Goal: Transaction & Acquisition: Purchase product/service

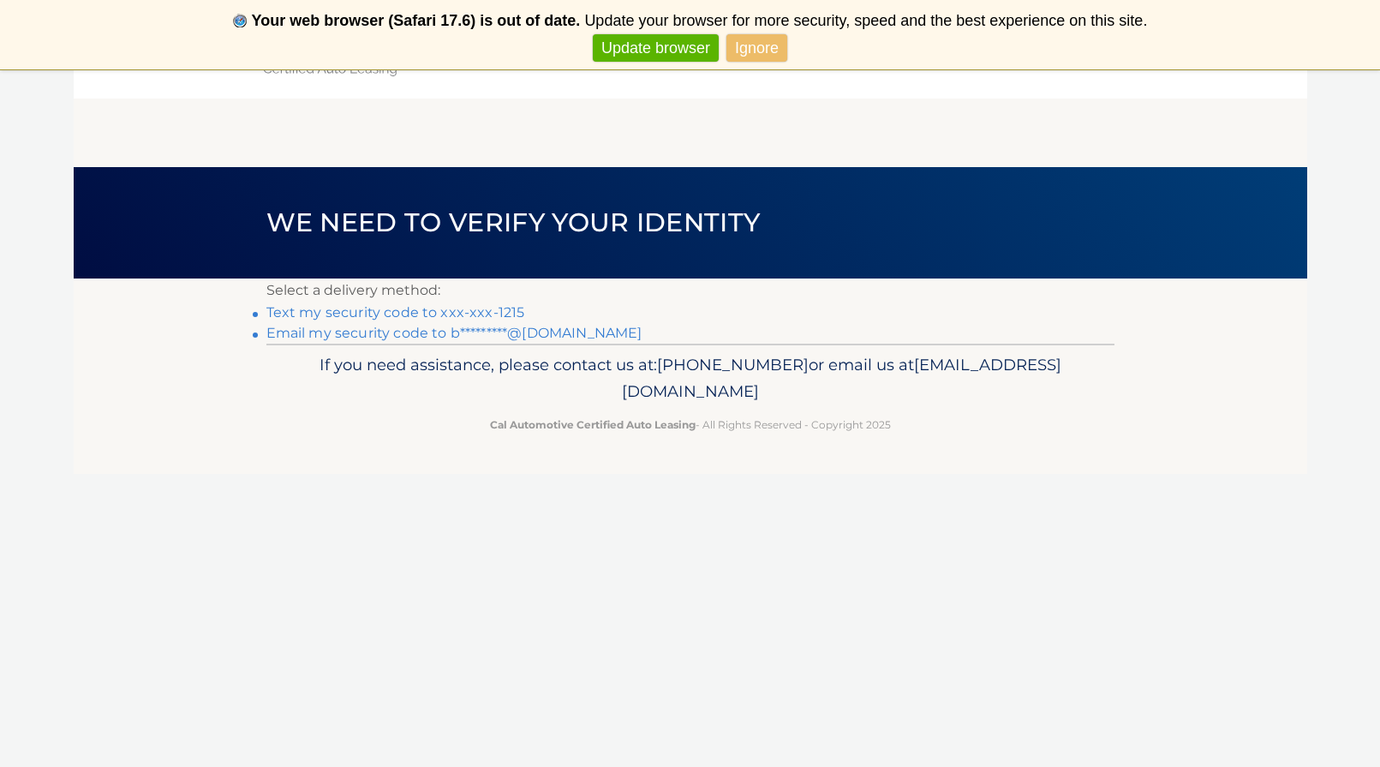
click at [433, 310] on link "Text my security code to xxx-xxx-1215" at bounding box center [395, 312] width 259 height 16
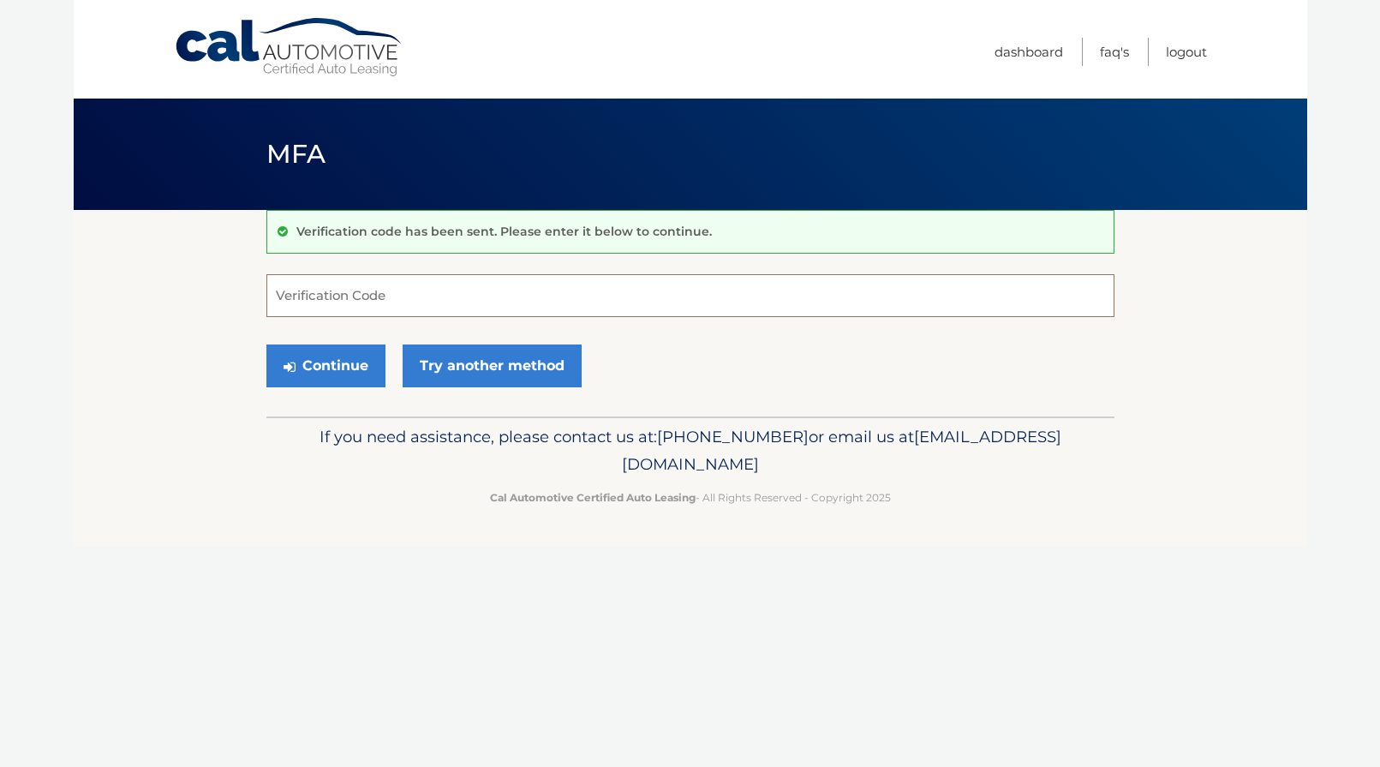
click at [444, 301] on input "Verification Code" at bounding box center [690, 295] width 848 height 43
type input "808716"
click at [329, 356] on button "Continue" at bounding box center [325, 365] width 119 height 43
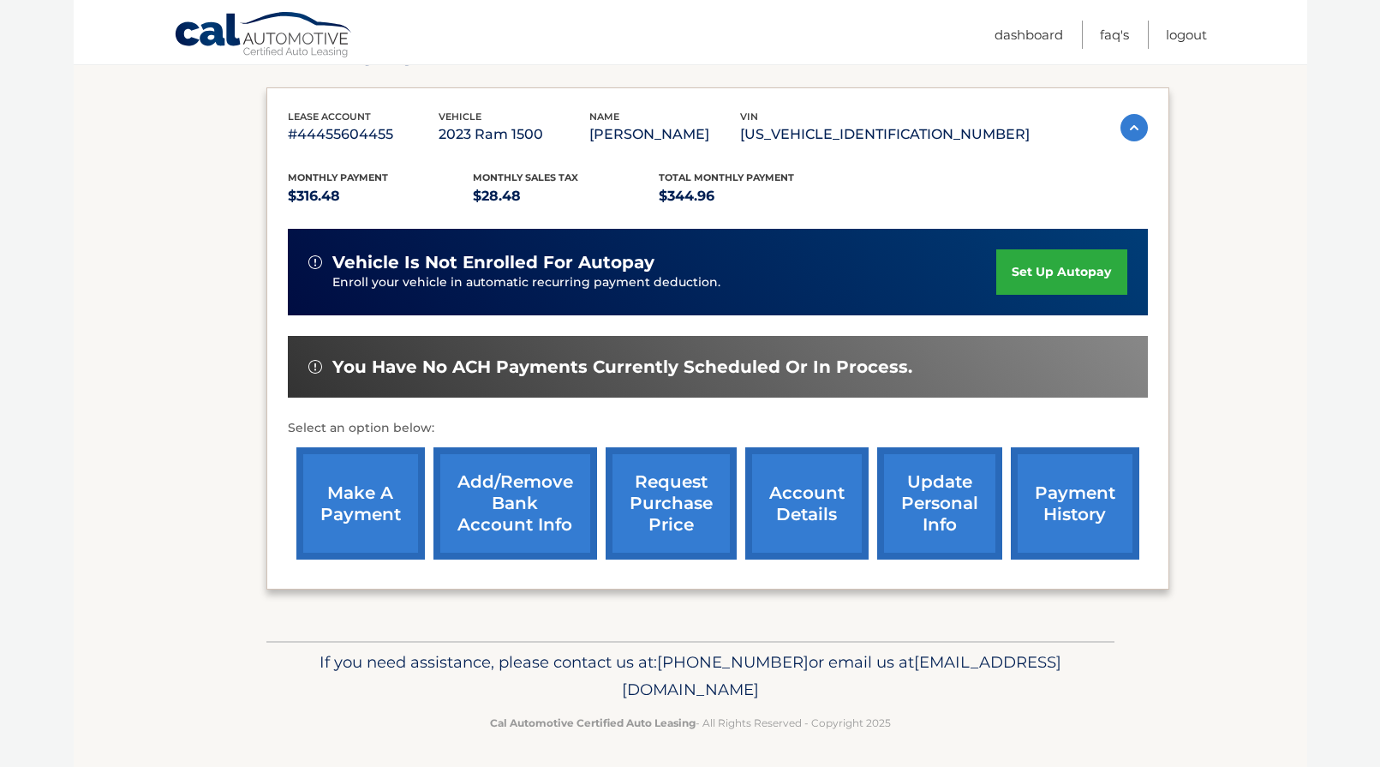
scroll to position [268, 0]
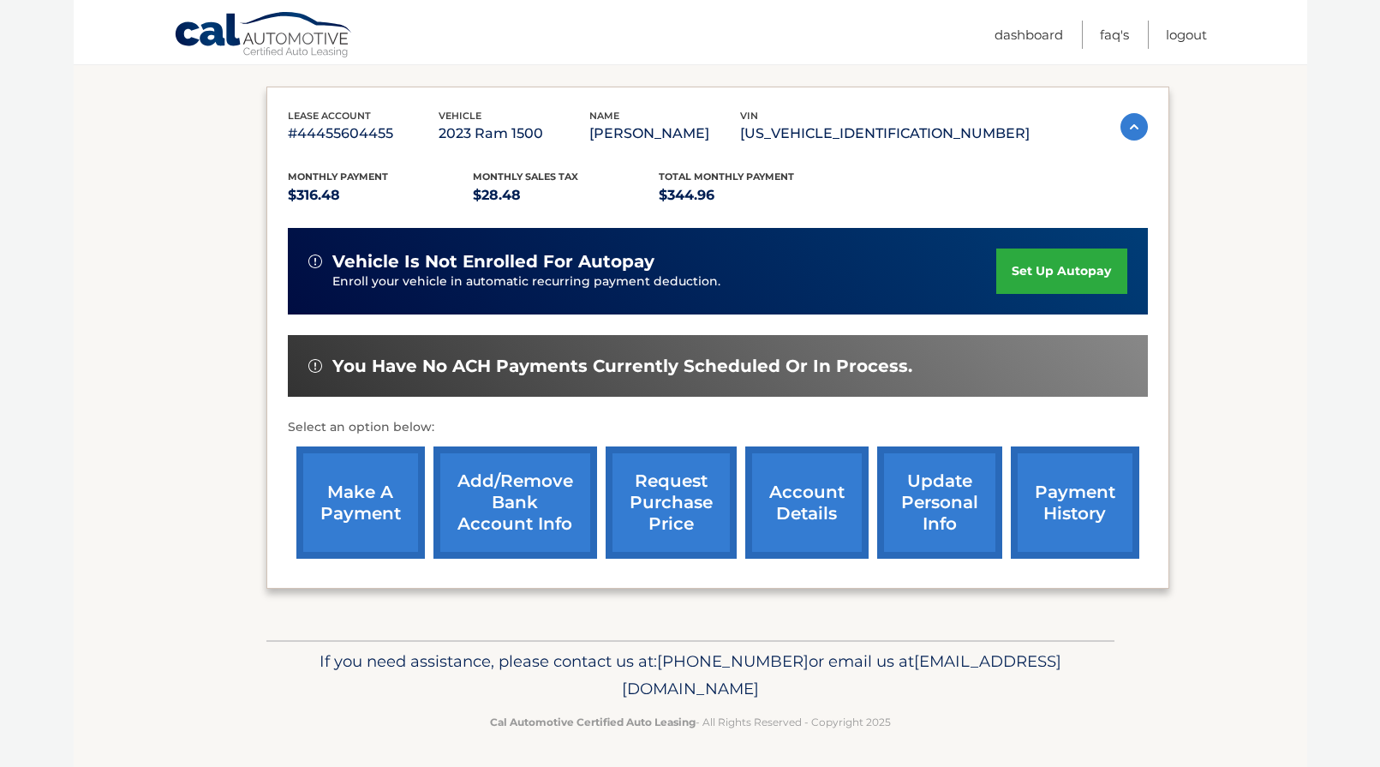
click at [351, 504] on link "make a payment" at bounding box center [360, 502] width 128 height 112
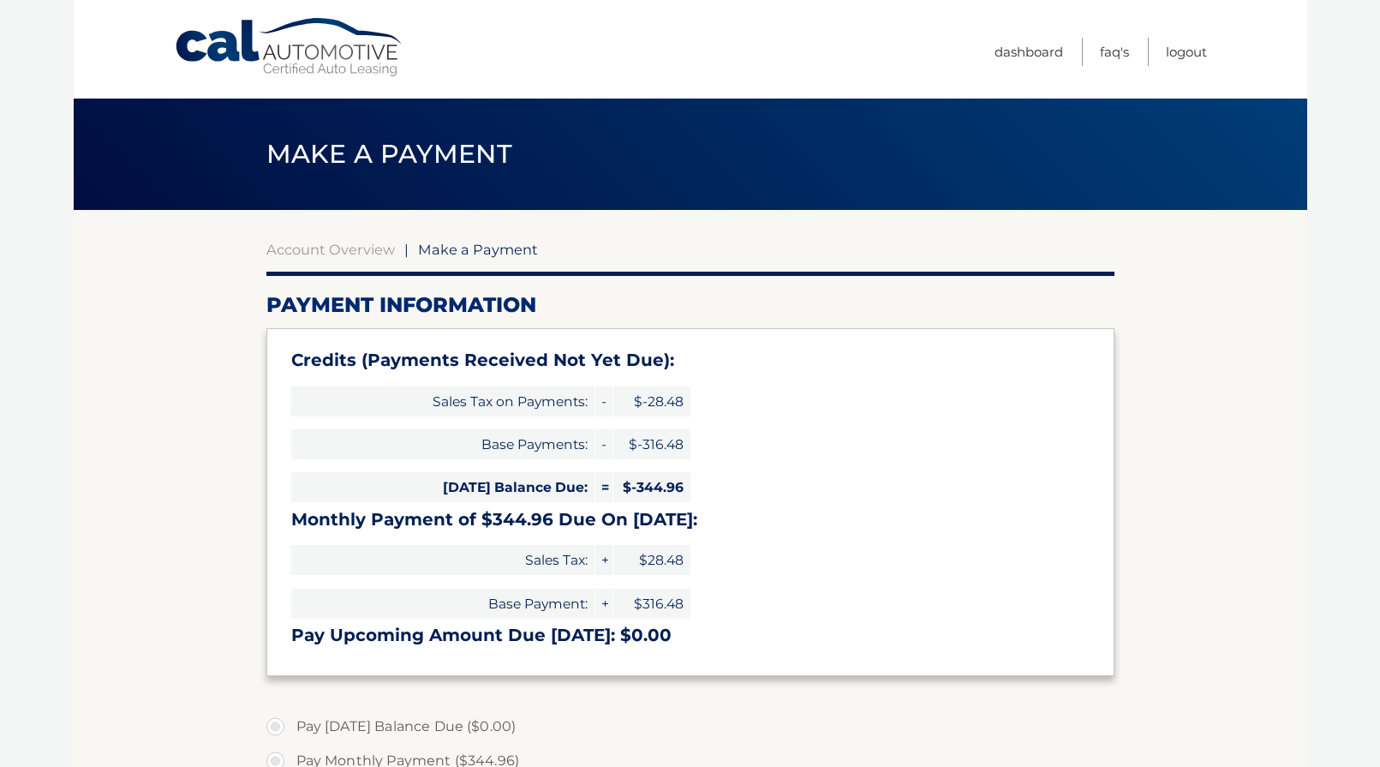
type input "0"
select select "ZDRkYTViMTQtNzdjNS00NjQ0LThhMDktMzljMGM3ZjczNzRj"
click at [1189, 49] on link "Logout" at bounding box center [1186, 52] width 41 height 28
